Goal: Information Seeking & Learning: Check status

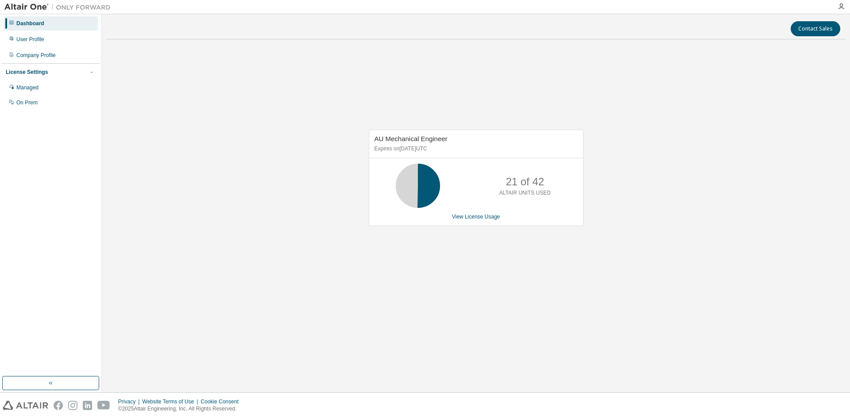
drag, startPoint x: 368, startPoint y: 259, endPoint x: 364, endPoint y: 263, distance: 5.6
click at [368, 259] on div "AU Mechanical Engineer Expires on [DATE] UTC 21 of 42 ALTAIR UNITS USED View Li…" at bounding box center [475, 182] width 739 height 272
